Goal: Information Seeking & Learning: Learn about a topic

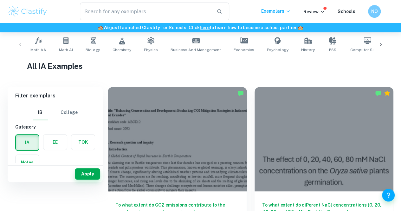
scroll to position [32, 0]
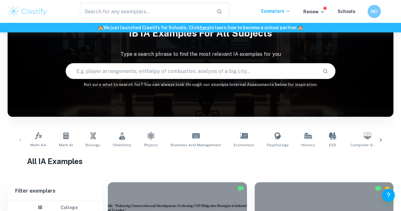
click at [372, 14] on h6 "NO" at bounding box center [375, 11] width 8 height 7
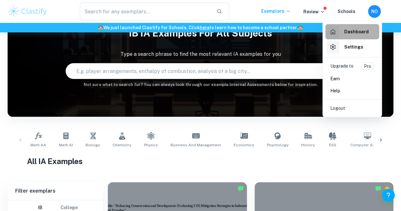
click at [353, 36] on div "Dashboard" at bounding box center [348, 31] width 42 height 13
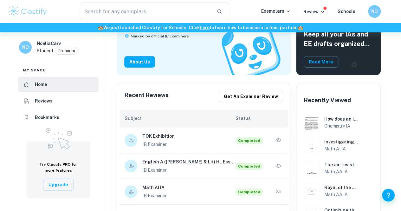
scroll to position [127, 0]
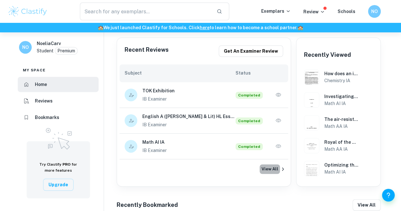
click at [279, 168] on button "View All" at bounding box center [270, 169] width 20 height 10
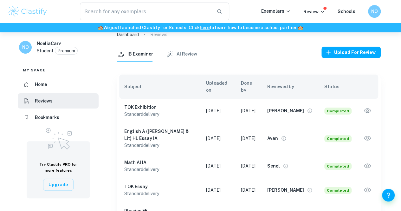
scroll to position [43, 0]
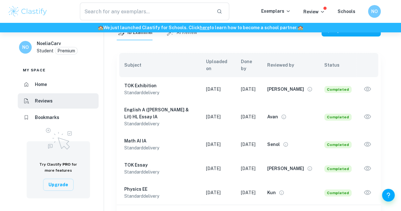
click at [318, 200] on body "We value your privacy We use cookies to enhance your browsing experience, serve…" at bounding box center [200, 95] width 401 height 211
click at [313, 199] on li "25" at bounding box center [312, 197] width 16 height 11
type input "25"
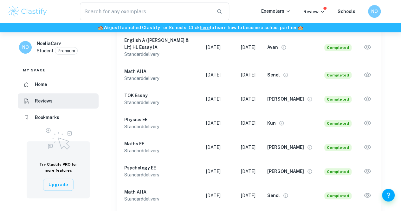
scroll to position [113, 0]
click at [368, 143] on icon "button" at bounding box center [368, 147] width 8 height 8
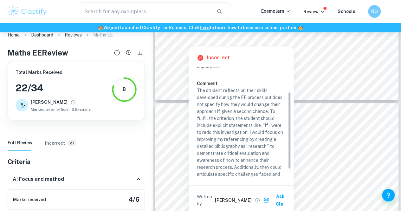
scroll to position [48, 0]
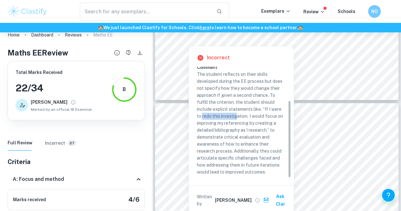
drag, startPoint x: 201, startPoint y: 115, endPoint x: 253, endPoint y: 115, distance: 51.7
click at [237, 118] on p "The student reflects on their skills developed during the EE process but does n…" at bounding box center [241, 123] width 89 height 105
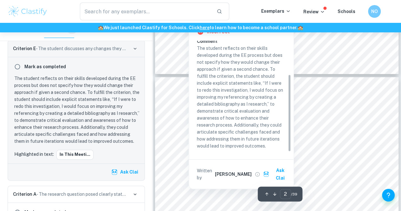
scroll to position [286, 0]
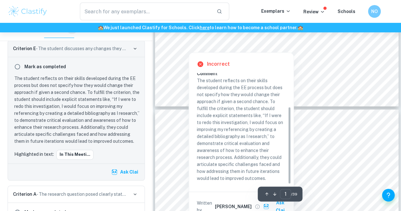
type input "2"
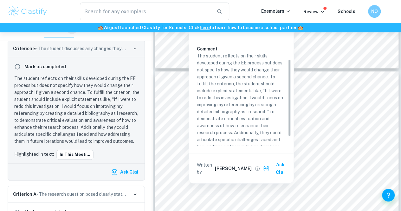
scroll to position [48, 0]
